Goal: Task Accomplishment & Management: Manage account settings

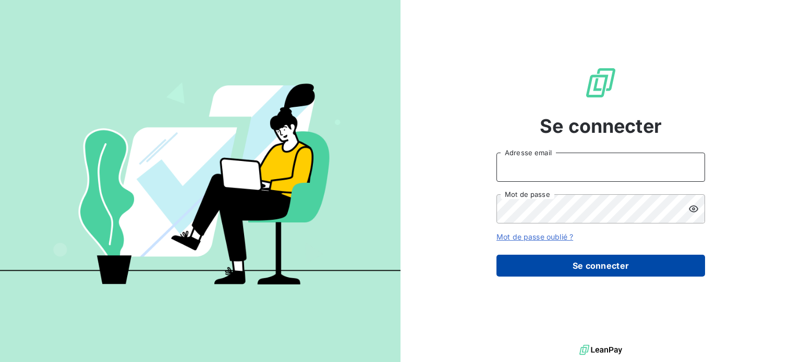
type input "[EMAIL_ADDRESS][DOMAIN_NAME]"
click at [530, 264] on button "Se connecter" at bounding box center [600, 266] width 209 height 22
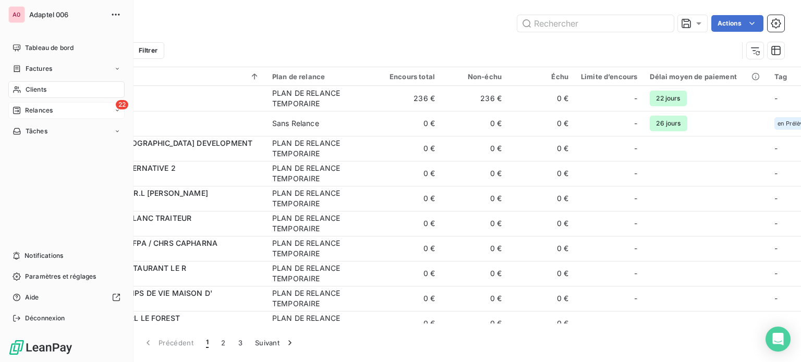
click at [17, 114] on icon at bounding box center [16, 110] width 7 height 7
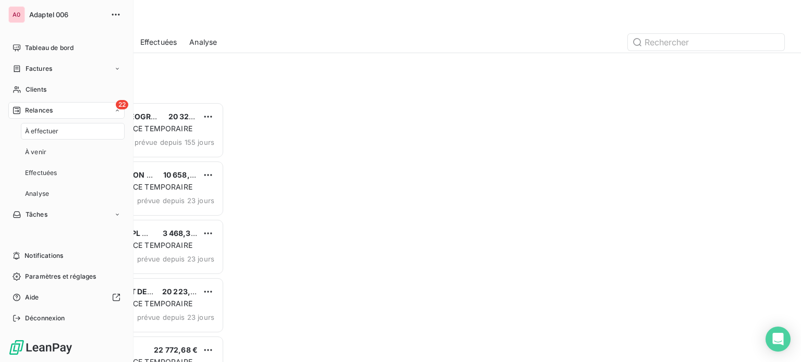
scroll to position [252, 166]
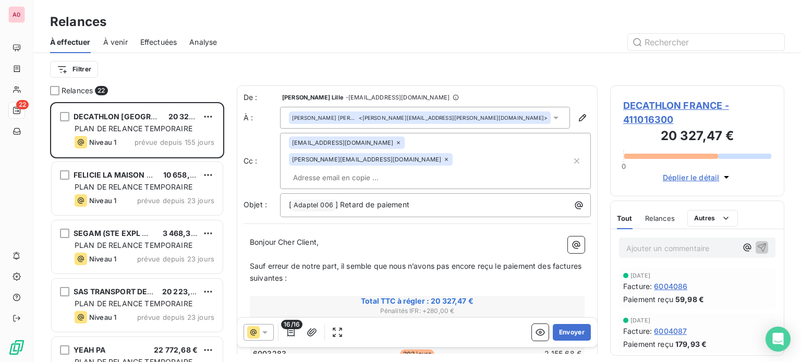
click at [553, 118] on icon at bounding box center [555, 118] width 5 height 3
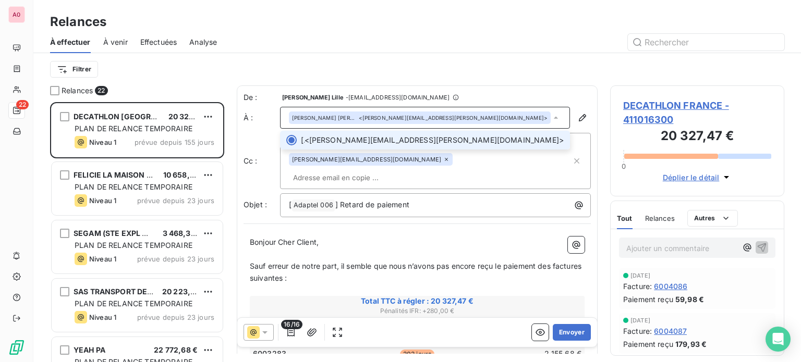
click at [291, 141] on div at bounding box center [291, 140] width 10 height 10
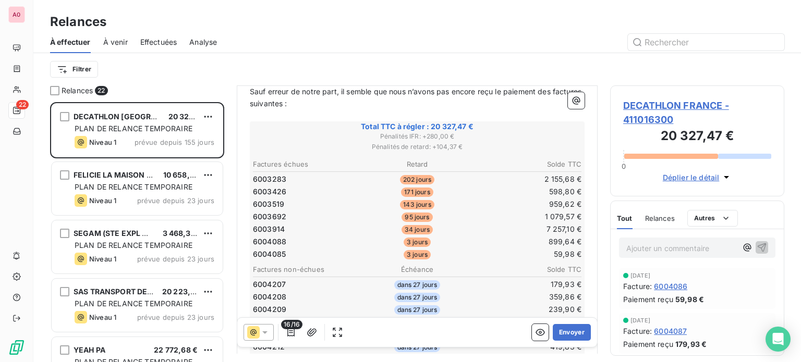
scroll to position [156, 0]
